Goal: Task Accomplishment & Management: Complete application form

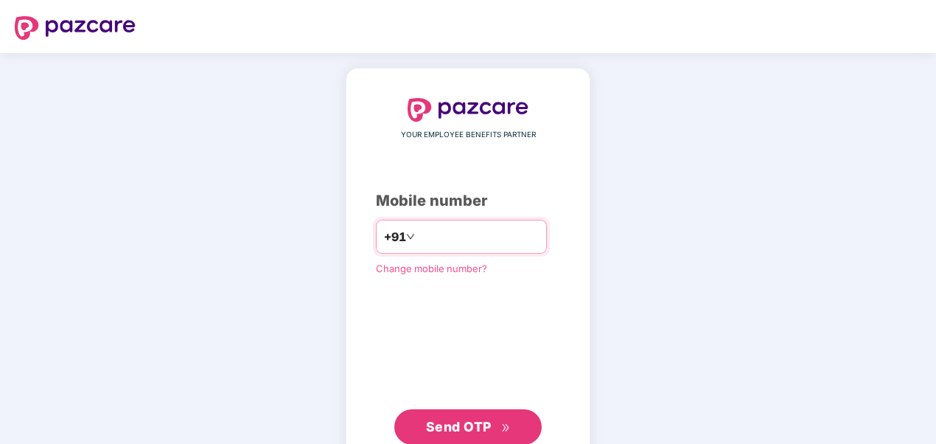
click at [500, 229] on input "number" at bounding box center [478, 237] width 121 height 24
type input "**********"
click at [487, 412] on button "Send OTP" at bounding box center [467, 426] width 147 height 35
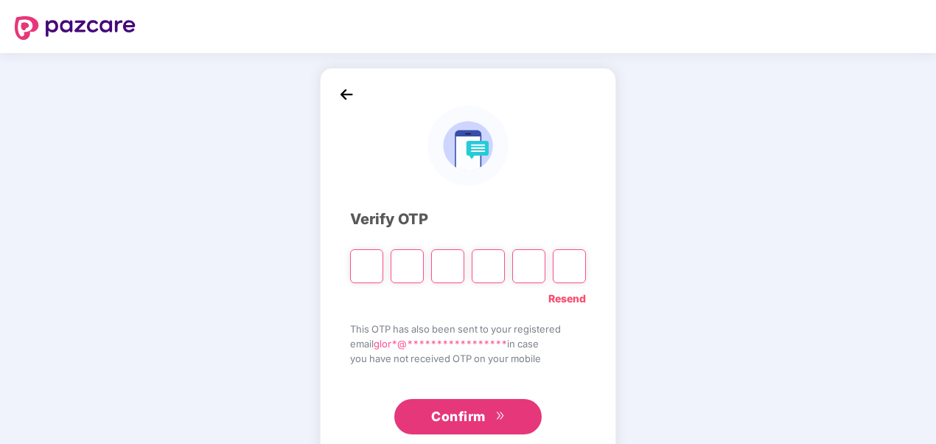
type input "*"
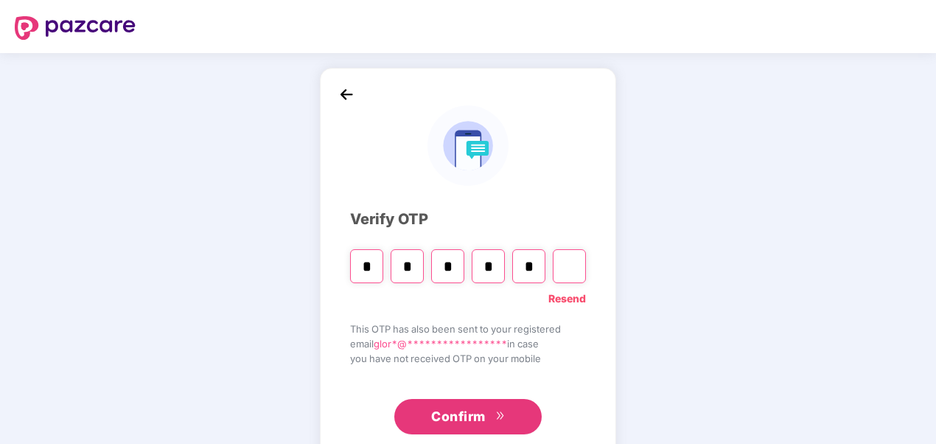
type input "*"
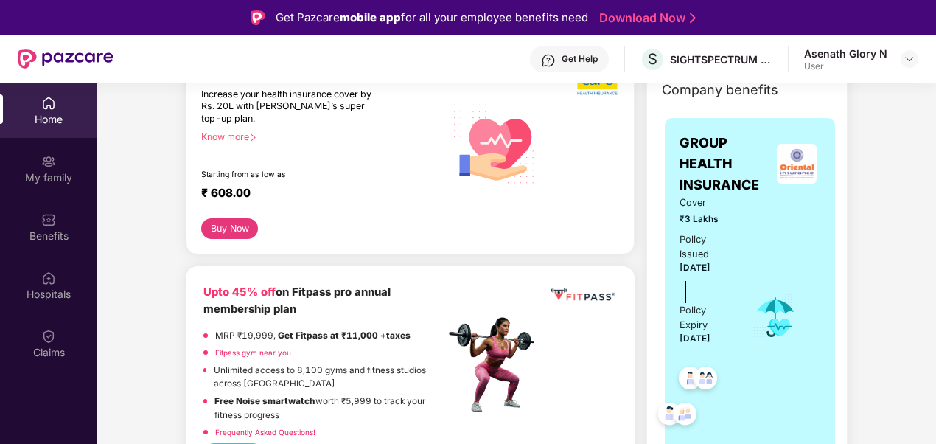
scroll to position [167, 0]
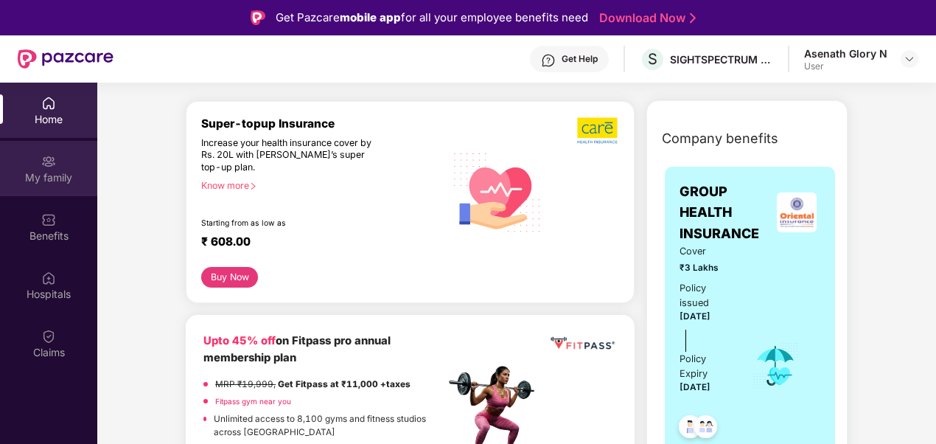
click at [35, 195] on div "My family" at bounding box center [48, 168] width 97 height 55
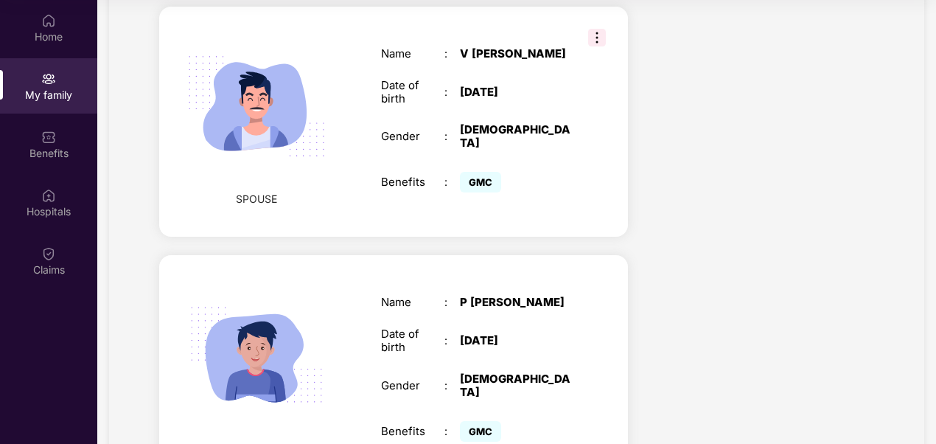
scroll to position [975, 0]
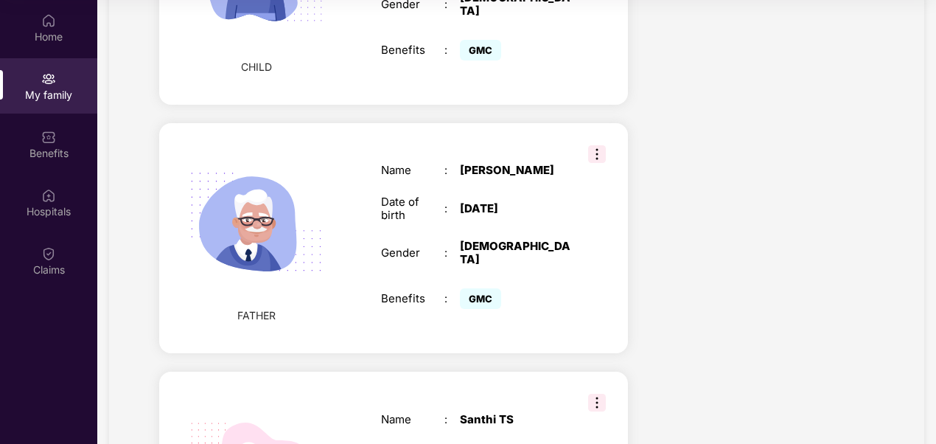
click at [592, 394] on img at bounding box center [597, 403] width 18 height 18
click at [611, 417] on span "Remove" at bounding box center [630, 416] width 39 height 16
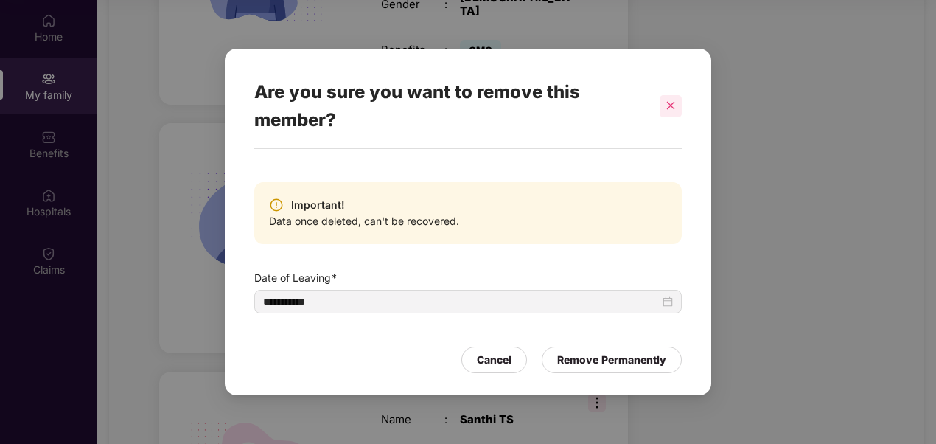
click at [668, 102] on icon "close" at bounding box center [671, 105] width 10 height 10
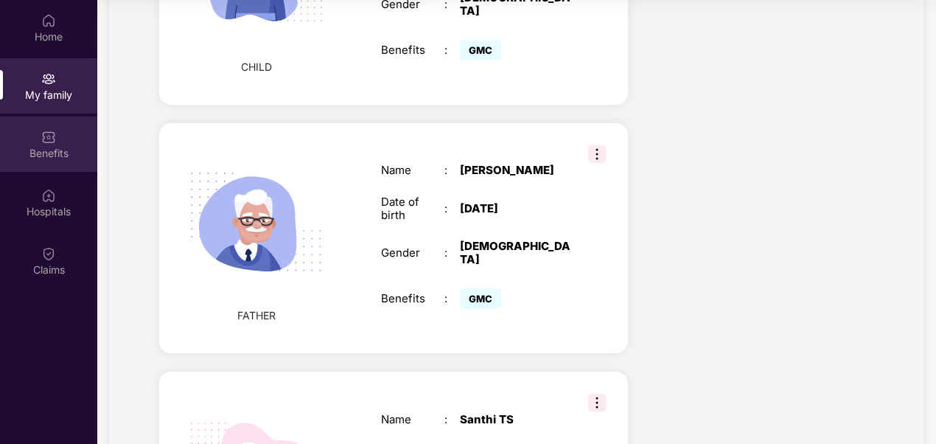
click at [24, 143] on div "Benefits" at bounding box center [48, 143] width 97 height 55
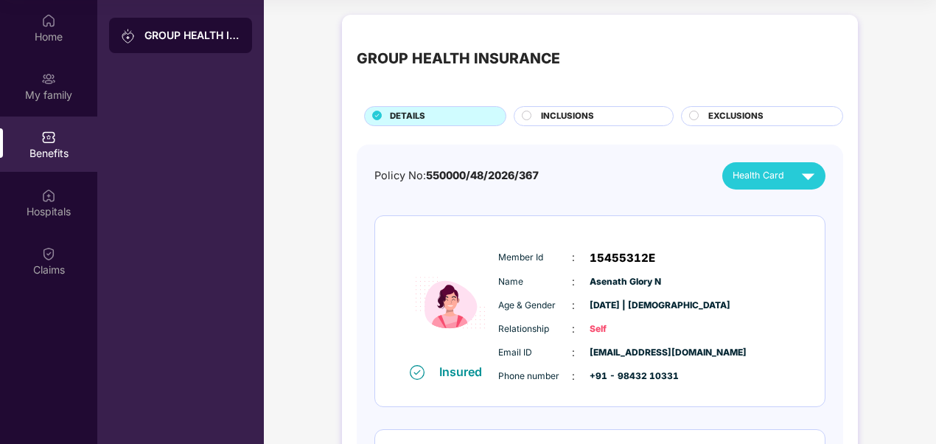
click at [616, 119] on div "INCLUSIONS" at bounding box center [600, 117] width 132 height 15
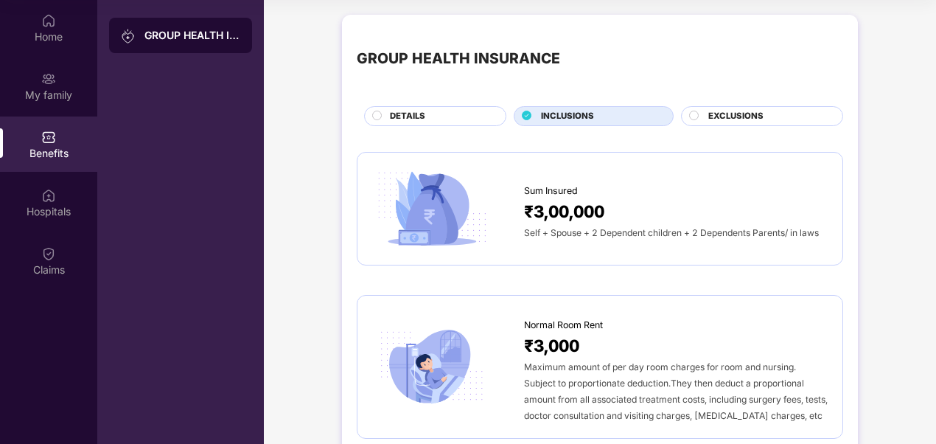
click at [785, 116] on div "EXCLUSIONS" at bounding box center [768, 117] width 134 height 15
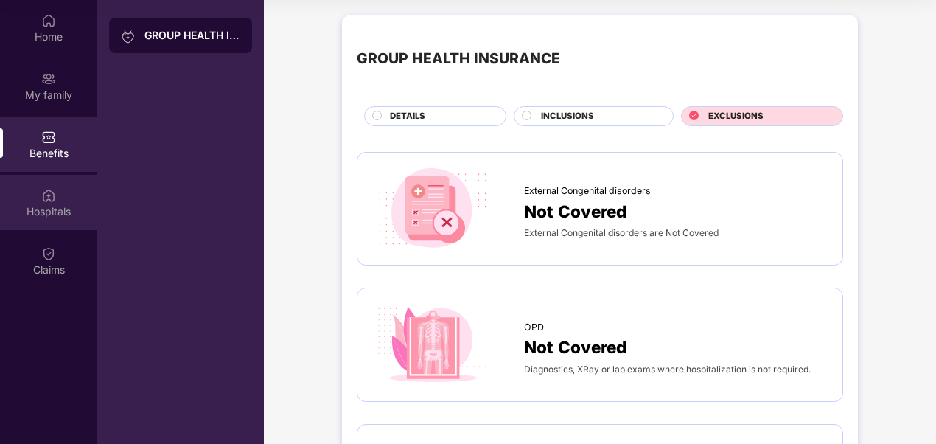
click at [22, 205] on div "Hospitals" at bounding box center [48, 211] width 97 height 15
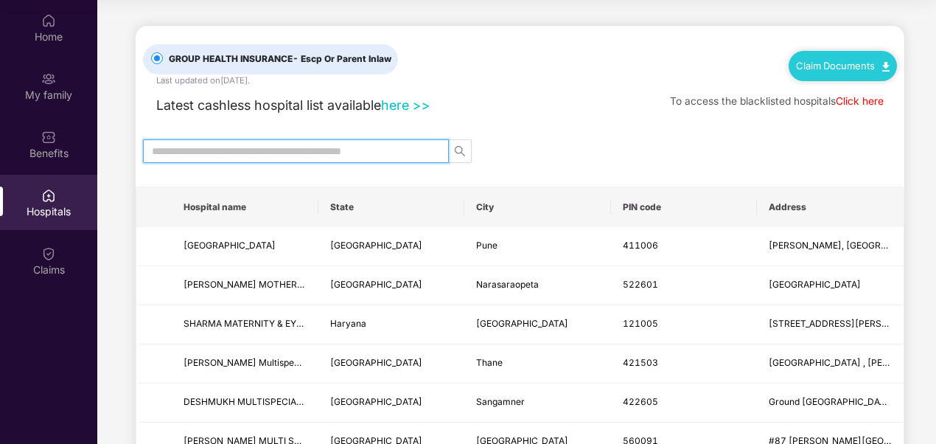
click at [220, 149] on input "text" at bounding box center [290, 151] width 277 height 16
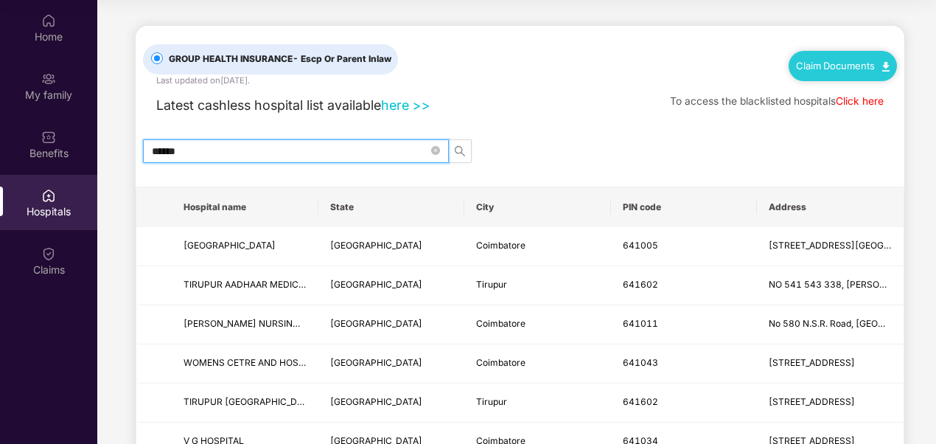
type input "******"
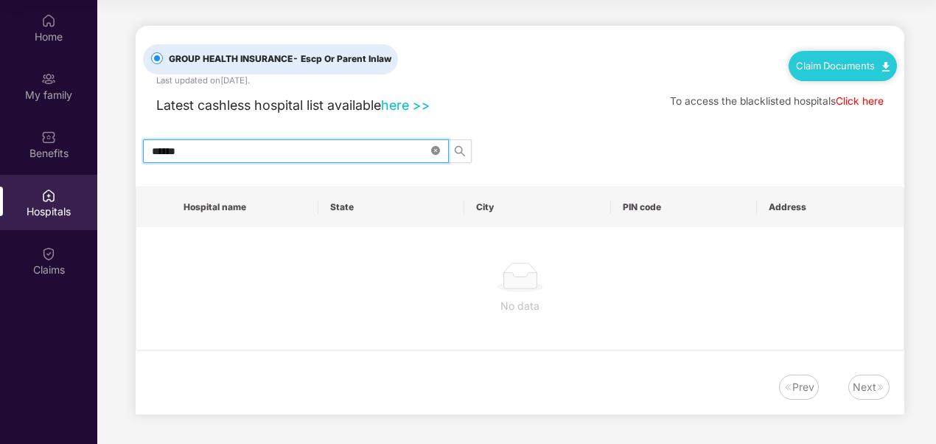
click at [438, 146] on icon "close-circle" at bounding box center [435, 150] width 9 height 9
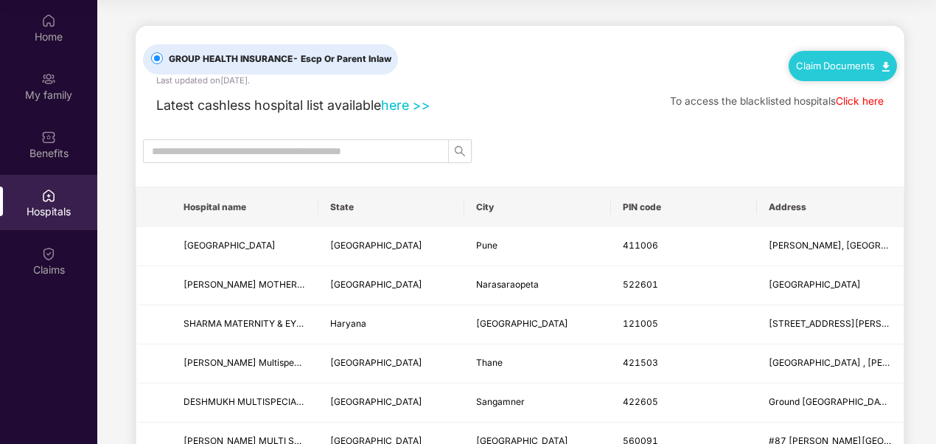
click at [848, 97] on link "Click here" at bounding box center [860, 101] width 48 height 12
click at [408, 100] on link "here >>" at bounding box center [405, 104] width 49 height 15
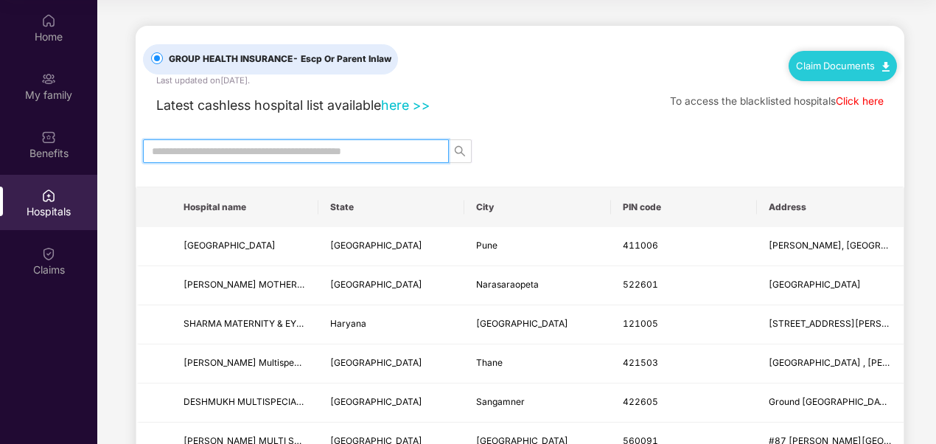
click at [298, 150] on input "text" at bounding box center [290, 151] width 277 height 16
type input "**********"
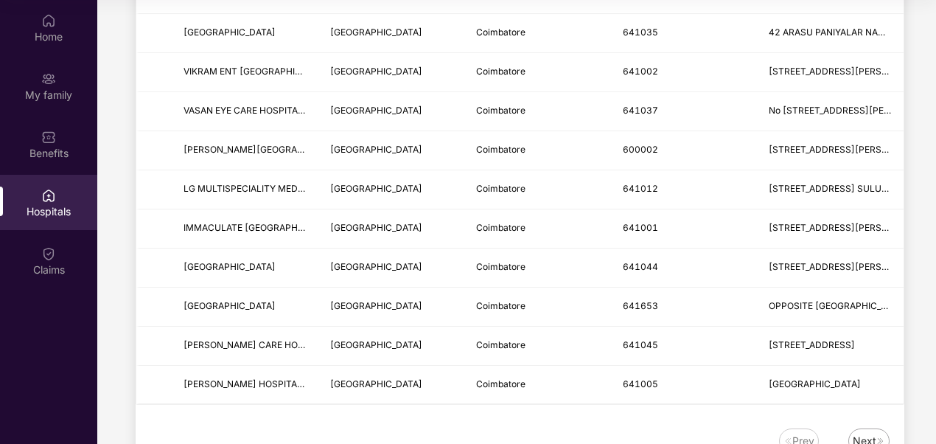
scroll to position [1815, 0]
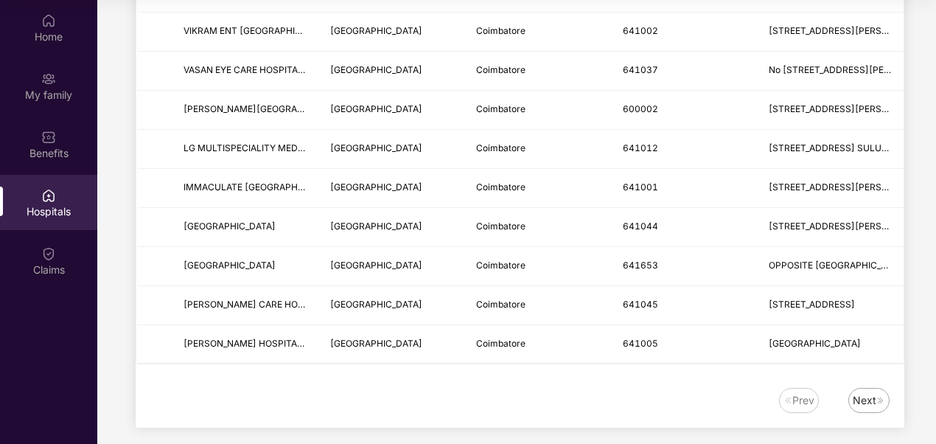
click at [877, 396] on img at bounding box center [881, 400] width 9 height 9
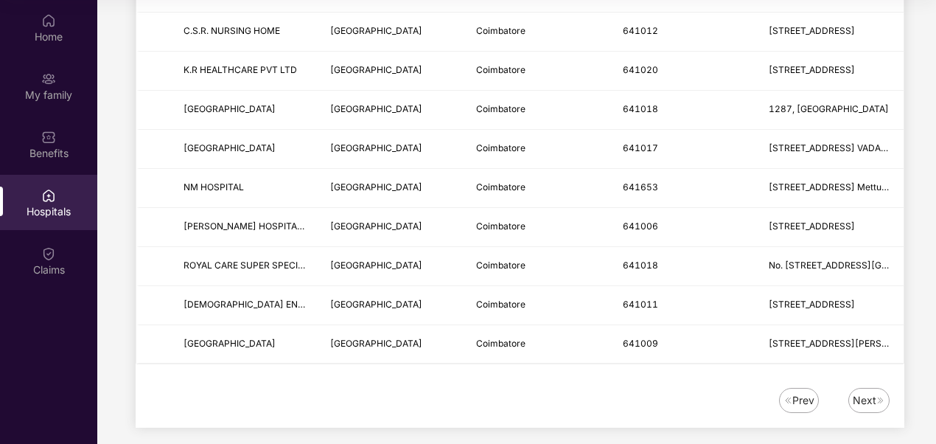
click at [877, 396] on img at bounding box center [881, 400] width 9 height 9
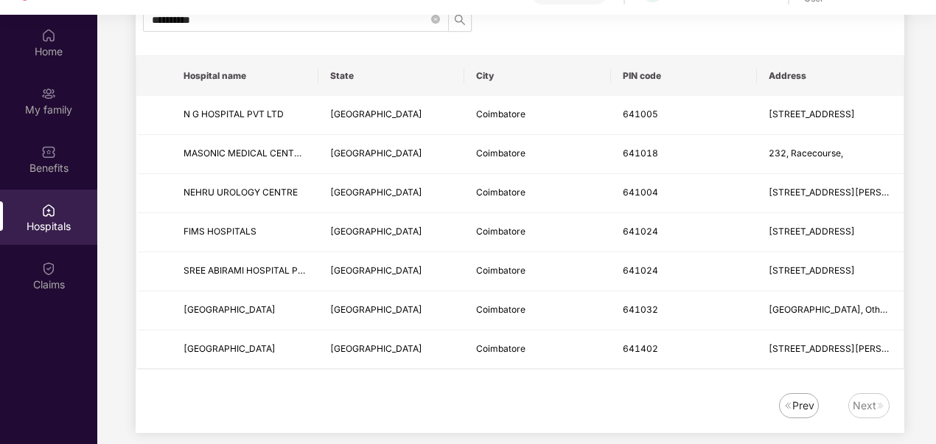
scroll to position [83, 0]
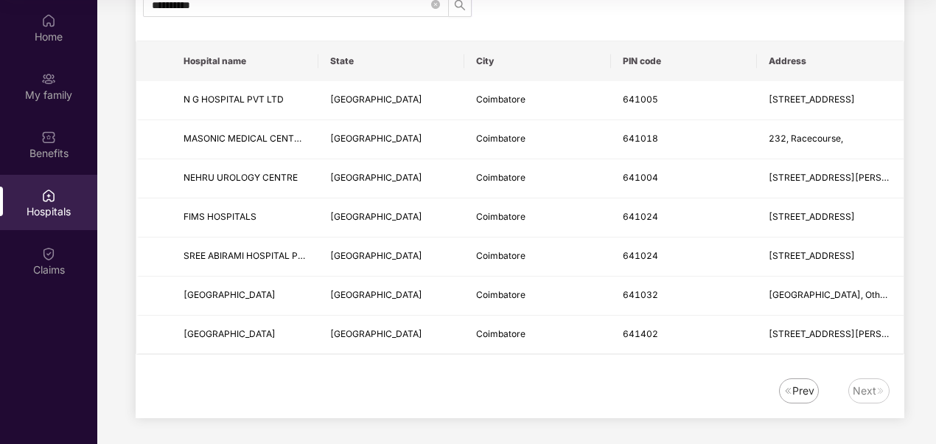
click at [868, 388] on div "Next" at bounding box center [865, 391] width 24 height 16
click at [52, 254] on img at bounding box center [48, 253] width 15 height 15
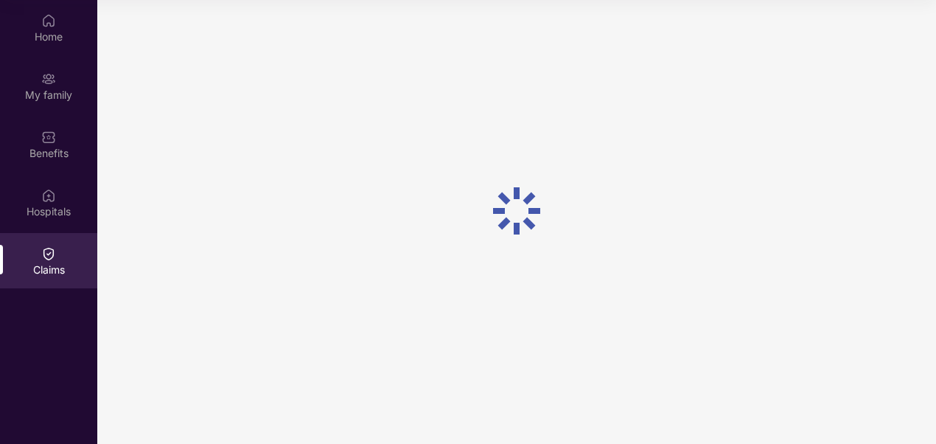
scroll to position [0, 0]
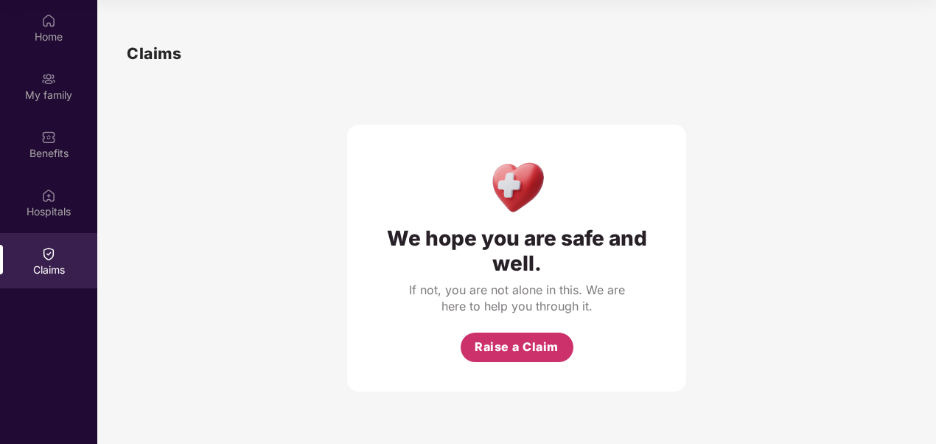
click at [504, 345] on span "Raise a Claim" at bounding box center [517, 347] width 84 height 18
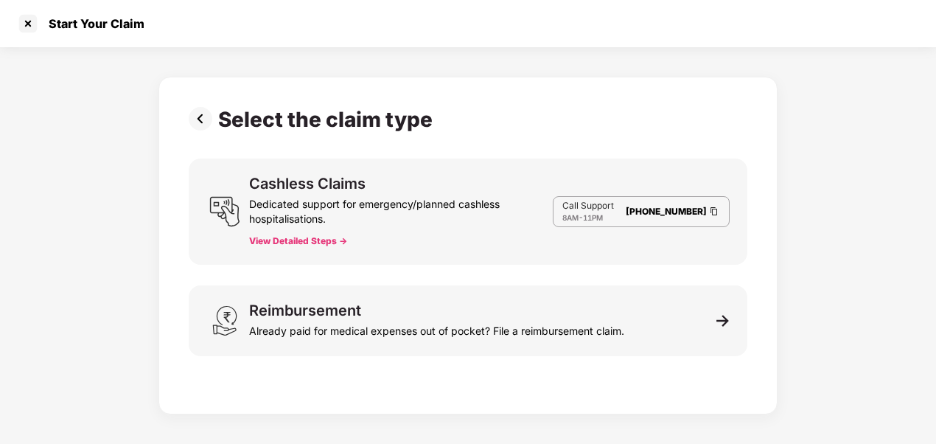
scroll to position [35, 0]
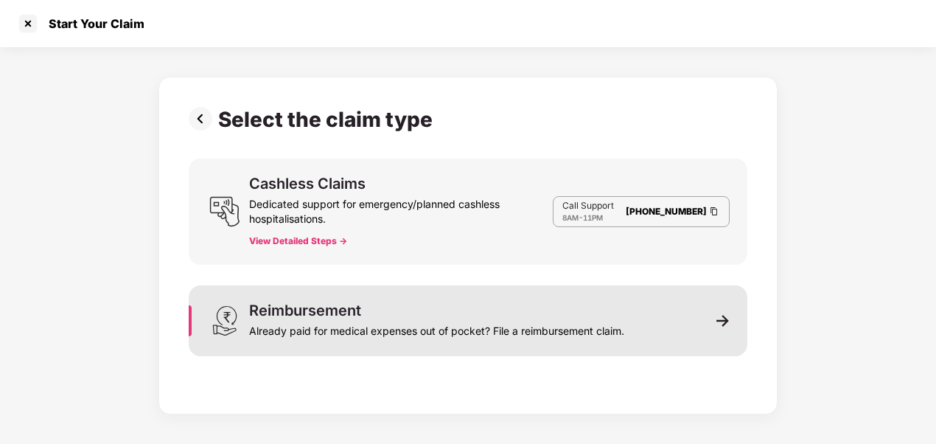
click at [735, 319] on div "Reimbursement Already paid for medical expenses out of pocket? File a reimburse…" at bounding box center [468, 320] width 559 height 71
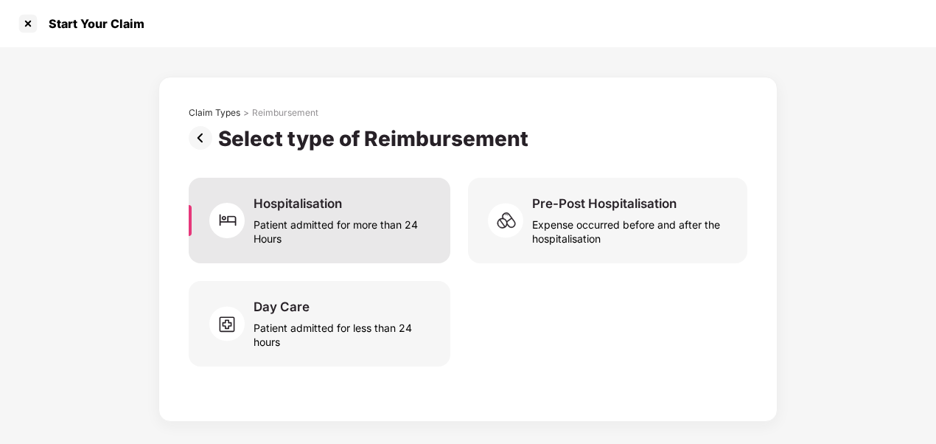
click at [307, 204] on div "Hospitalisation" at bounding box center [298, 203] width 88 height 16
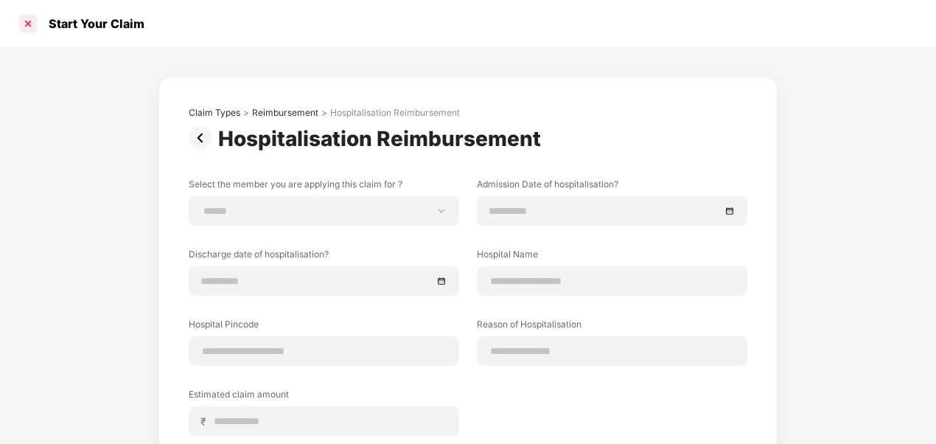
click at [32, 21] on div at bounding box center [28, 24] width 24 height 24
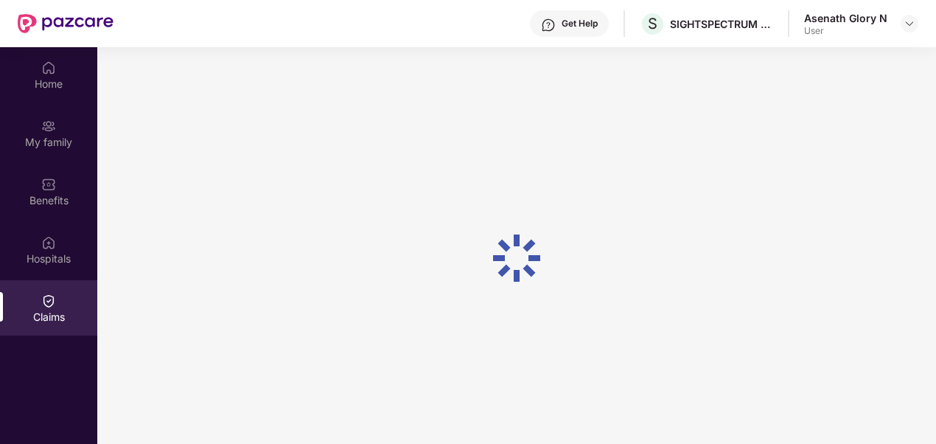
scroll to position [83, 0]
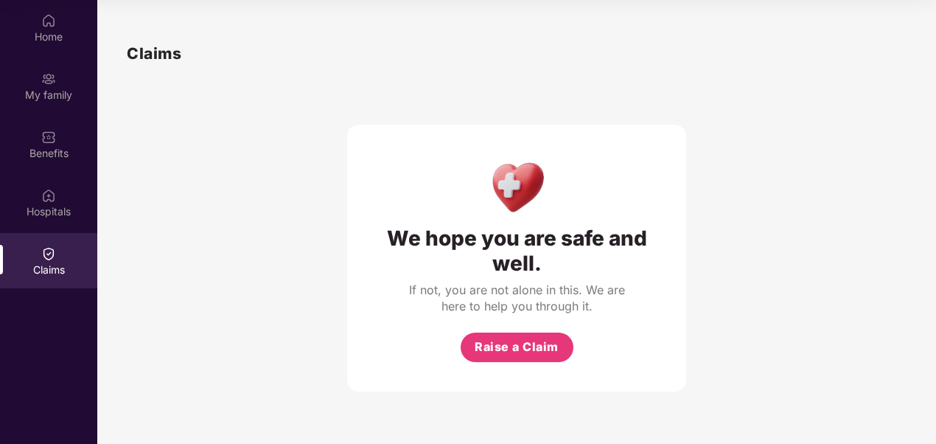
click at [59, 270] on div "Claims" at bounding box center [48, 269] width 97 height 15
click at [521, 357] on button "Raise a Claim" at bounding box center [517, 347] width 113 height 29
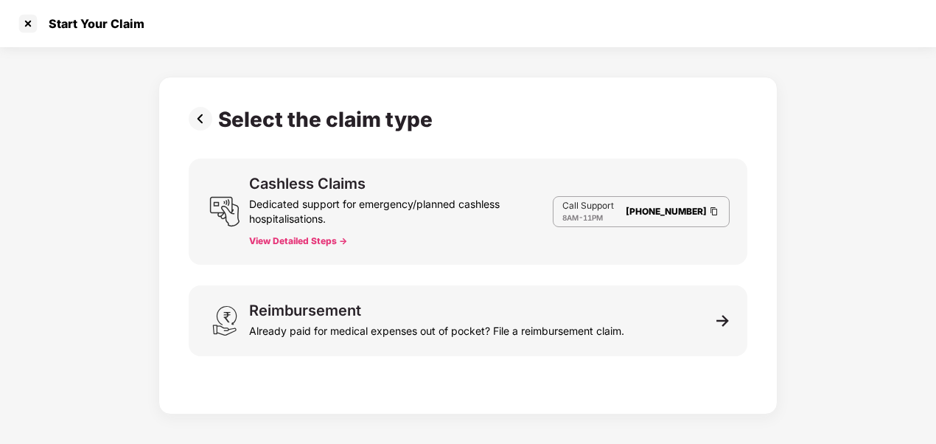
scroll to position [35, 0]
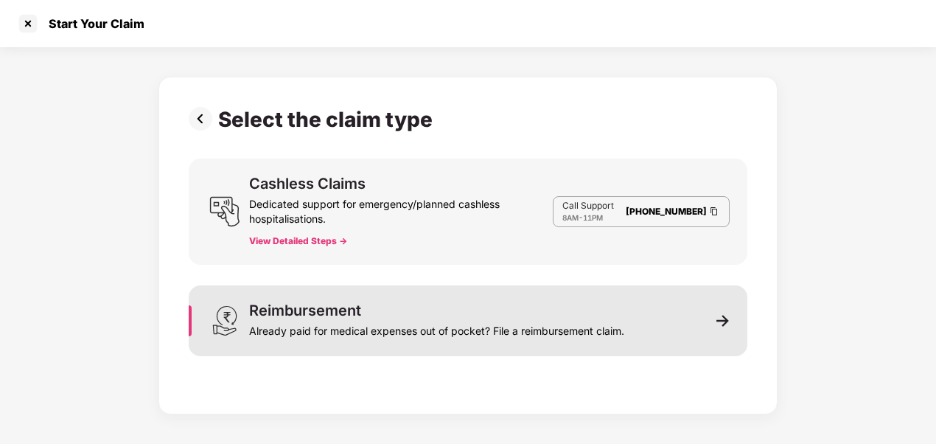
click at [726, 314] on img at bounding box center [723, 320] width 13 height 13
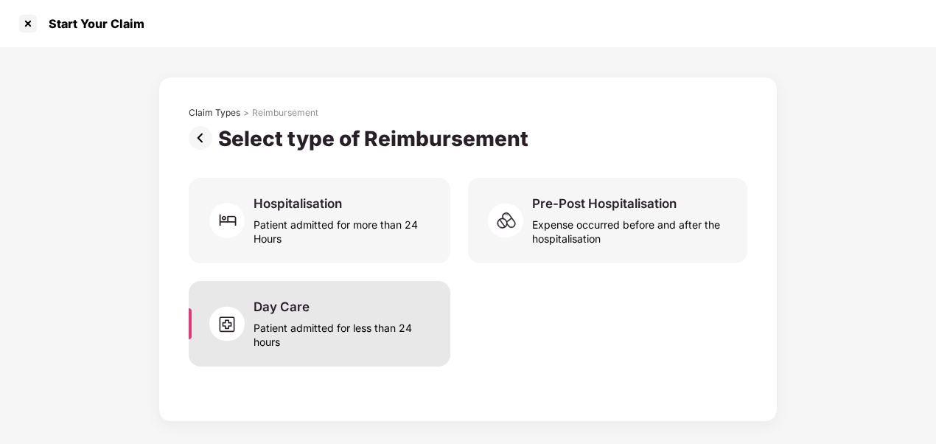
click at [361, 307] on div "Day Care Patient admitted for less than 24 hours" at bounding box center [343, 324] width 179 height 50
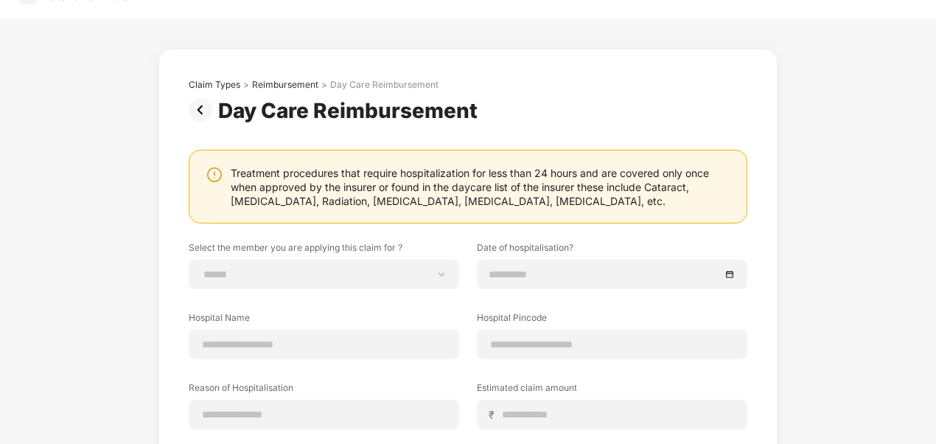
scroll to position [29, 0]
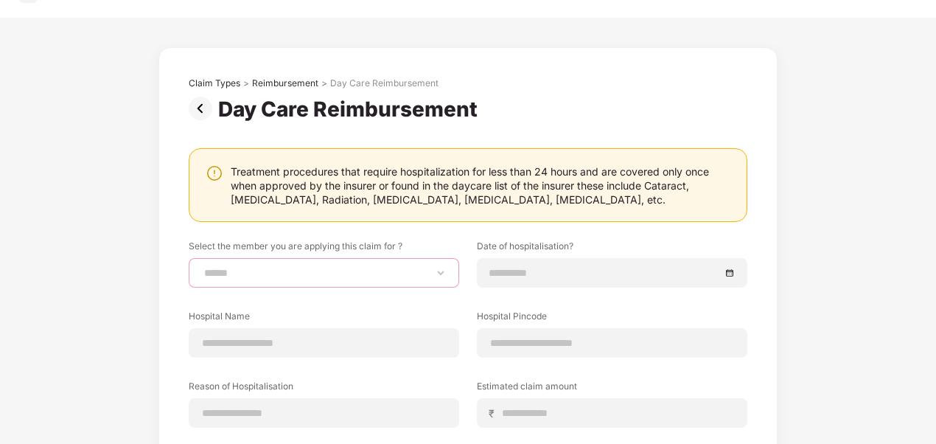
click at [373, 278] on select "**********" at bounding box center [324, 273] width 246 height 12
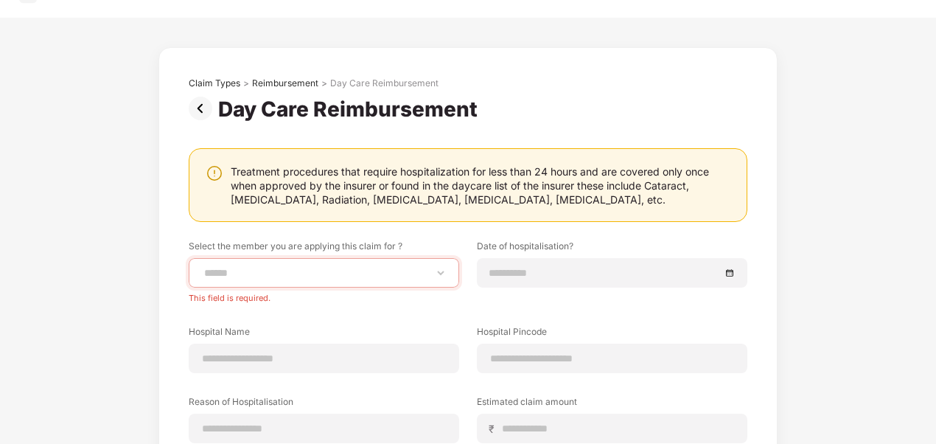
click at [356, 203] on div "Treatment procedures that require hospitalization for less than 24 hours and ar…" at bounding box center [481, 185] width 501 height 42
